Goal: Task Accomplishment & Management: Complete application form

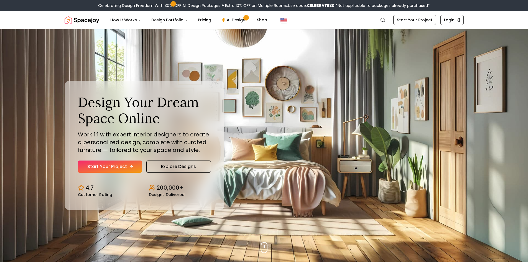
click at [103, 164] on link "Start Your Project" at bounding box center [110, 166] width 64 height 12
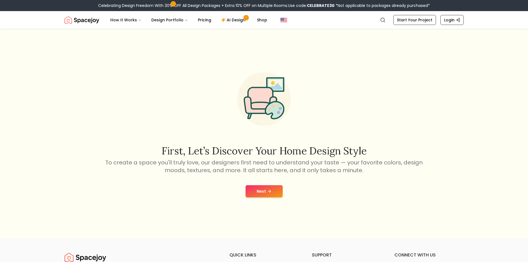
click at [266, 193] on button "Next" at bounding box center [264, 191] width 37 height 12
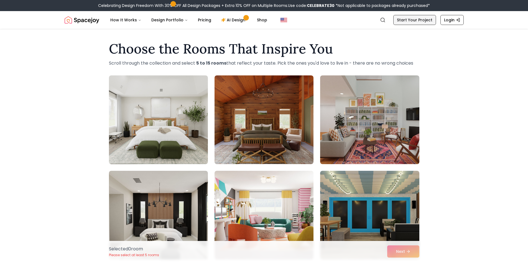
click at [412, 22] on link "Start Your Project" at bounding box center [414, 20] width 43 height 10
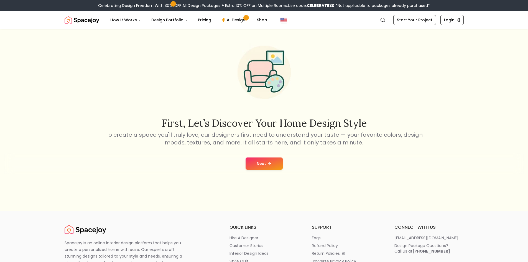
click at [266, 163] on button "Next" at bounding box center [264, 163] width 37 height 12
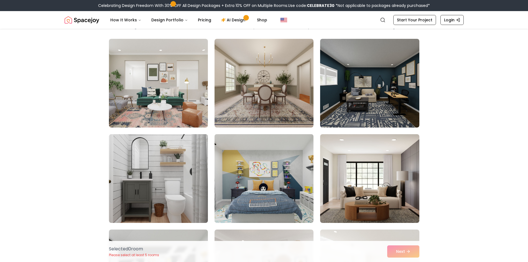
click at [302, 197] on img at bounding box center [264, 178] width 104 height 93
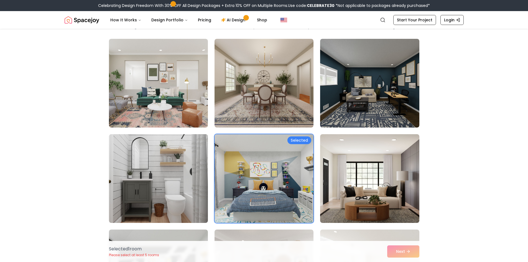
click at [402, 253] on div "Selected 1 room Please select at least 5 rooms Next" at bounding box center [263, 251] width 319 height 21
drag, startPoint x: 402, startPoint y: 253, endPoint x: 406, endPoint y: 226, distance: 26.6
click at [402, 253] on div "Selected 1 room Please select at least 5 rooms Next" at bounding box center [263, 251] width 319 height 21
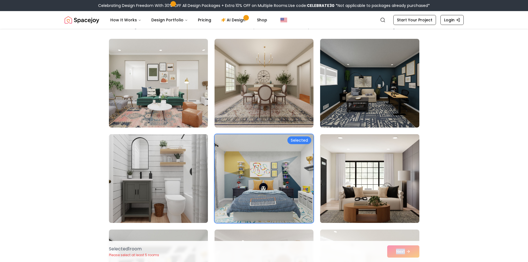
click at [395, 178] on img at bounding box center [370, 178] width 104 height 93
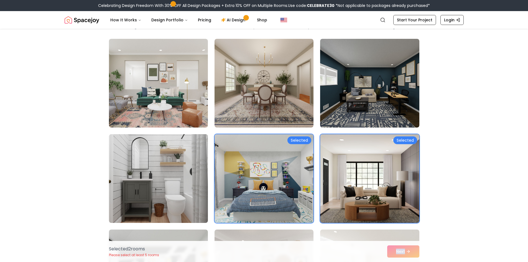
drag, startPoint x: 376, startPoint y: 99, endPoint x: 319, endPoint y: 79, distance: 59.8
click at [375, 99] on img at bounding box center [369, 83] width 99 height 89
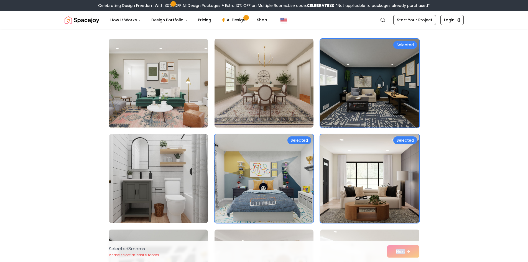
click at [162, 73] on img at bounding box center [158, 83] width 104 height 93
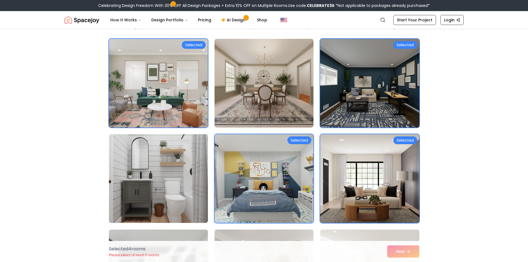
click at [413, 255] on div "Selected 4 room s Please select at least 5 rooms Next" at bounding box center [263, 251] width 319 height 21
click at [408, 253] on div "Selected 4 room s Please select at least 5 rooms Next" at bounding box center [263, 251] width 319 height 21
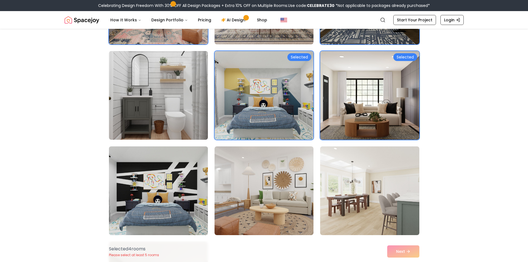
click at [174, 172] on img at bounding box center [158, 190] width 104 height 93
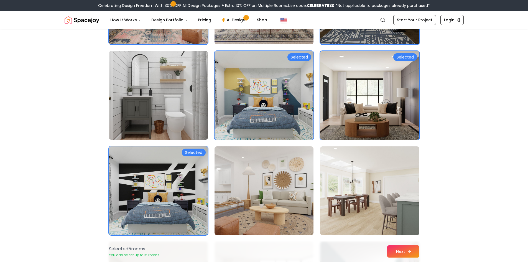
click at [398, 254] on button "Next" at bounding box center [403, 251] width 32 height 12
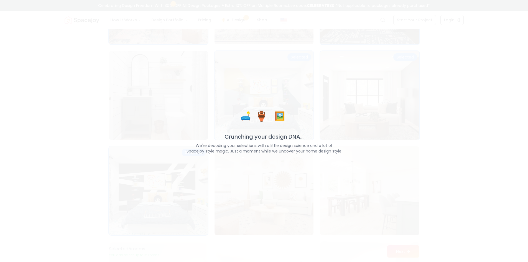
scroll to position [120, 0]
